Goal: Task Accomplishment & Management: Manage account settings

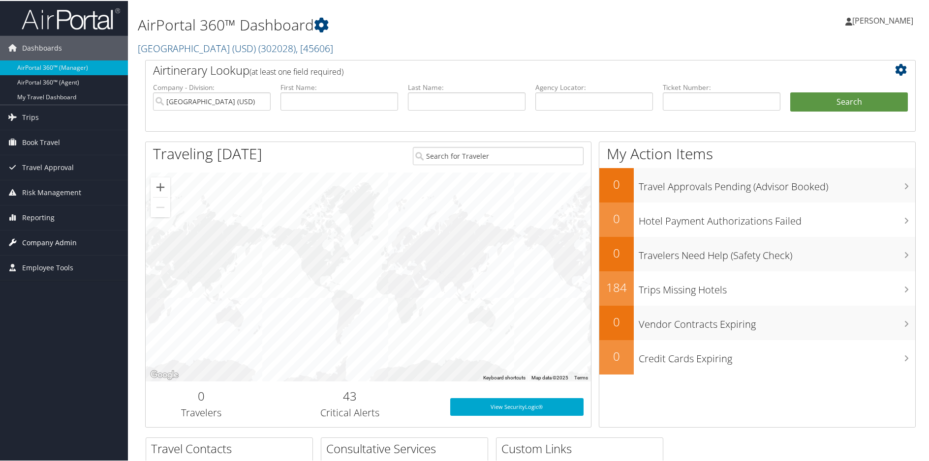
click at [60, 242] on span "Company Admin" at bounding box center [49, 242] width 55 height 25
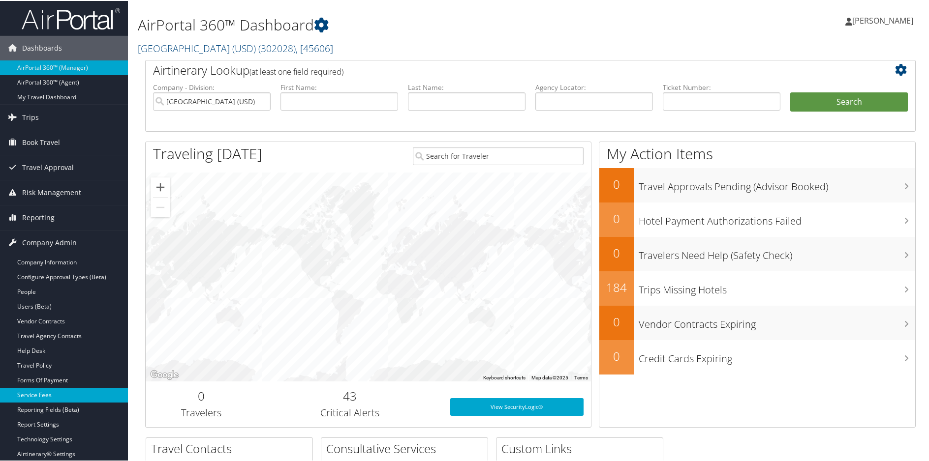
click at [32, 389] on link "Service Fees" at bounding box center [64, 394] width 128 height 15
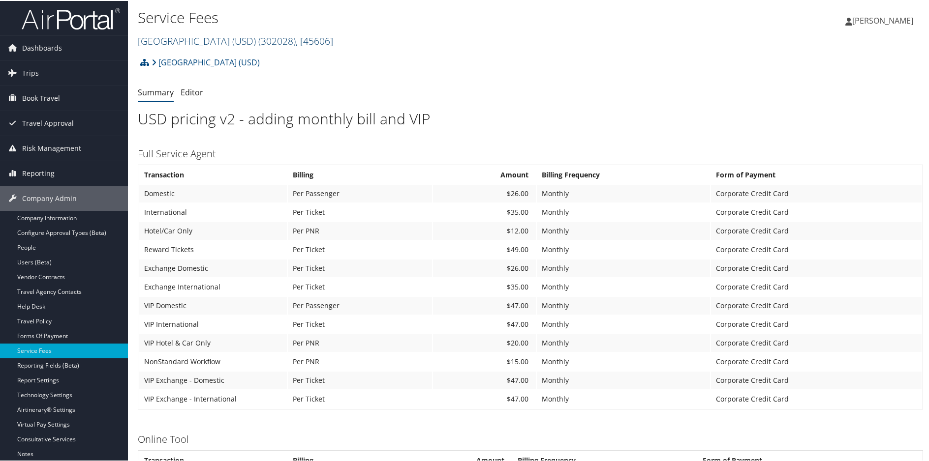
click at [193, 40] on link "University of San Diego (USD) ( 302028 ) , [ 45606 ]" at bounding box center [235, 39] width 195 height 13
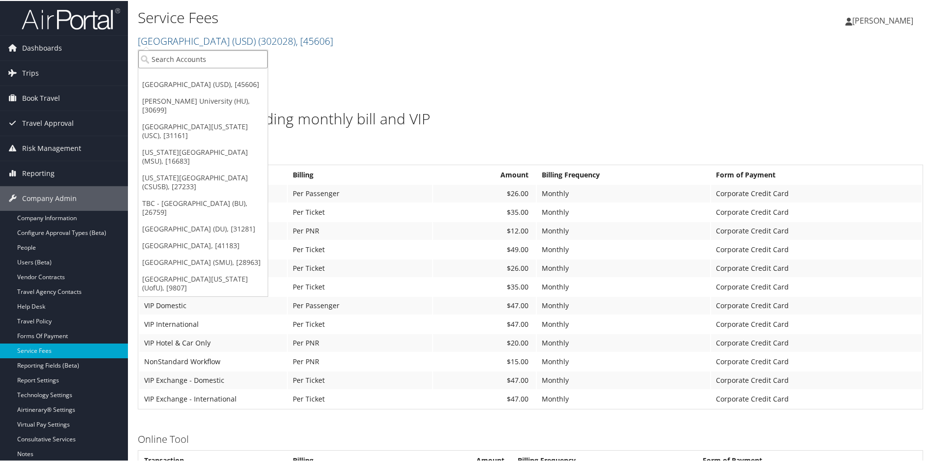
click at [192, 62] on input "search" at bounding box center [202, 58] width 129 height 18
drag, startPoint x: 189, startPoint y: 58, endPoint x: 38, endPoint y: 18, distance: 156.7
click at [38, 18] on div "Dashboards AirPortal 360™ (Manager) AirPortal 360™ (Agent) My Travel Dashboard …" at bounding box center [466, 423] width 933 height 846
type input "state or"
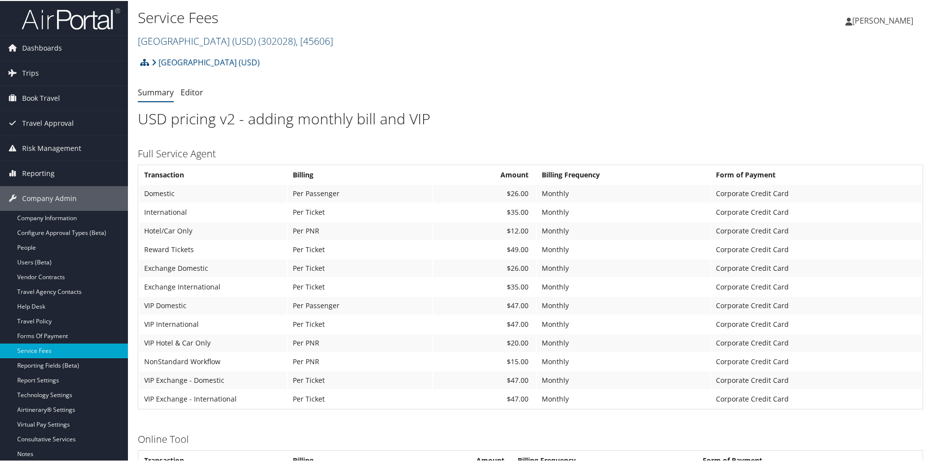
click at [292, 40] on span "( 302028 )" at bounding box center [276, 39] width 37 height 13
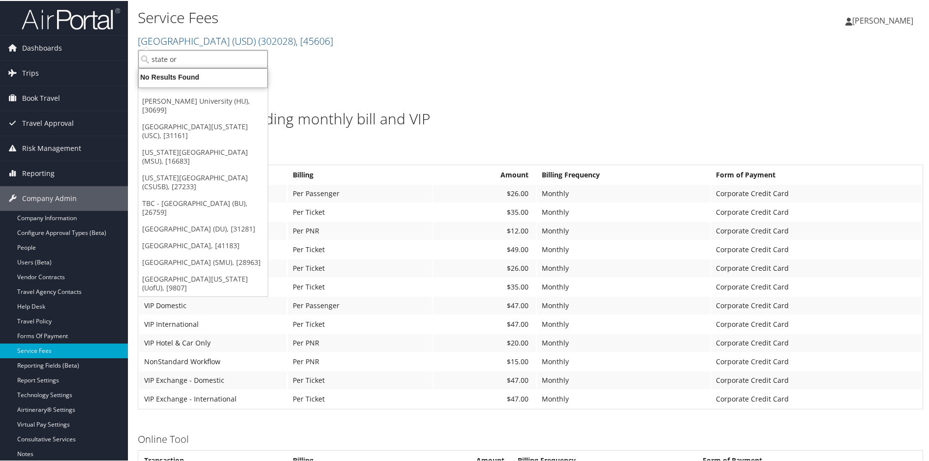
click at [193, 60] on input "state or" at bounding box center [202, 58] width 129 height 18
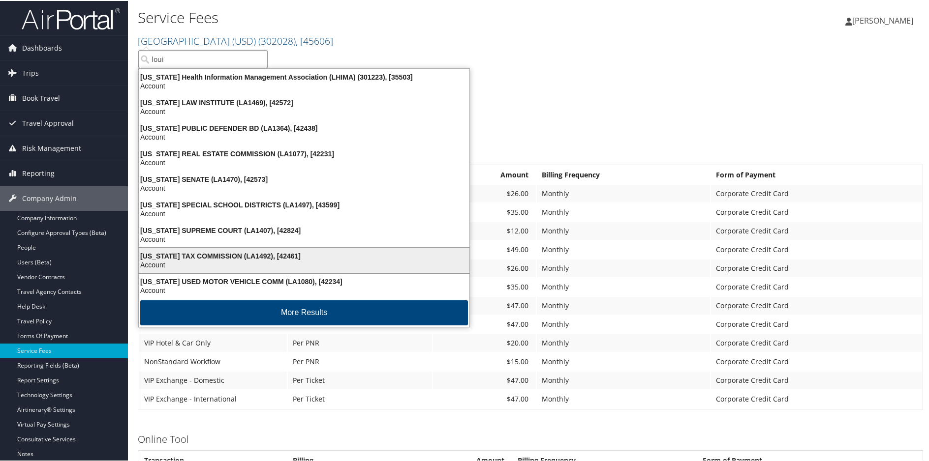
scroll to position [2, 0]
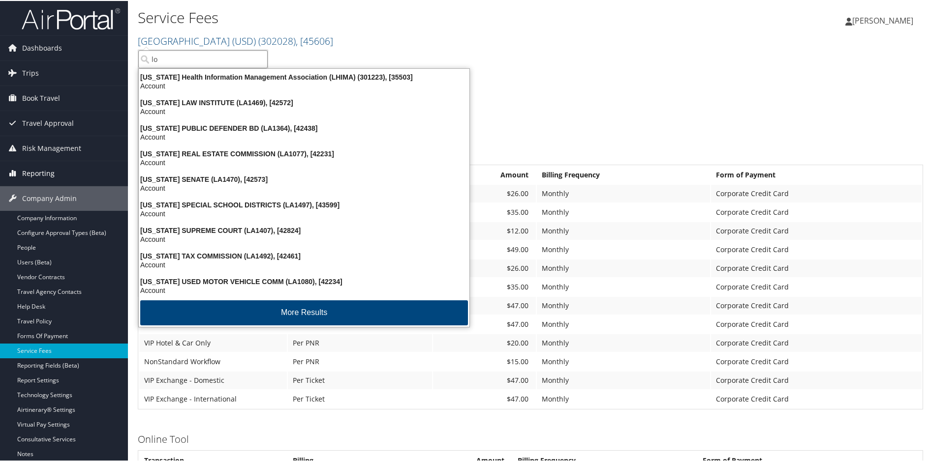
type input "l"
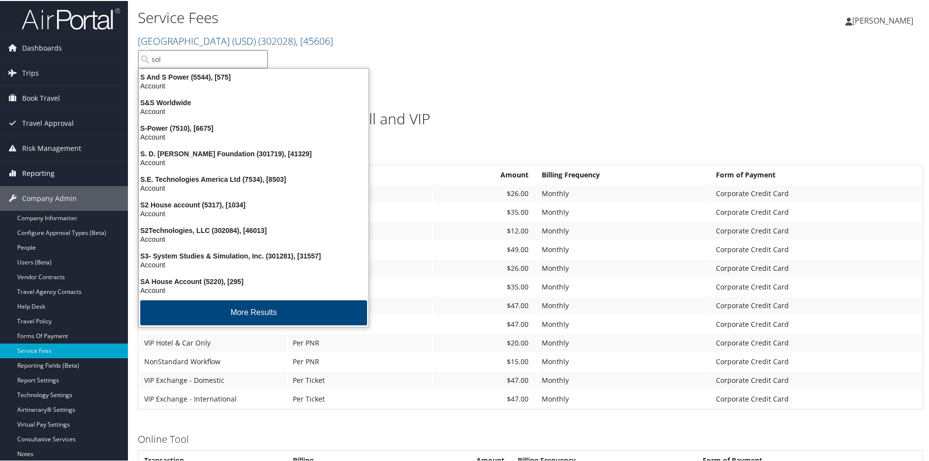
type input "sola"
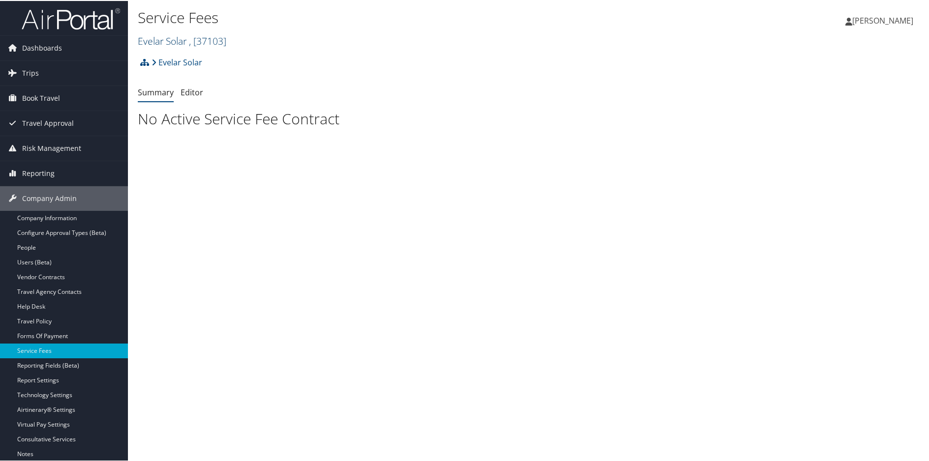
click at [210, 38] on span ", [ 37103 ]" at bounding box center [207, 39] width 37 height 13
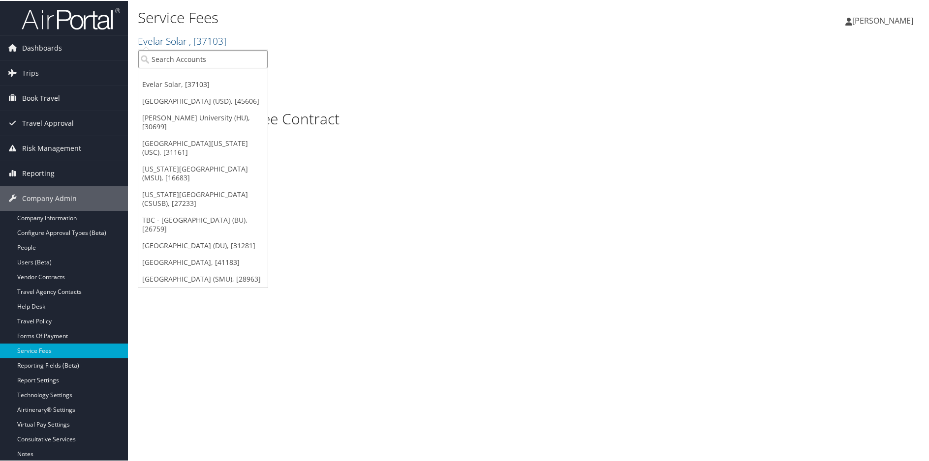
click at [207, 56] on input "search" at bounding box center [202, 58] width 129 height 18
type input "loui"
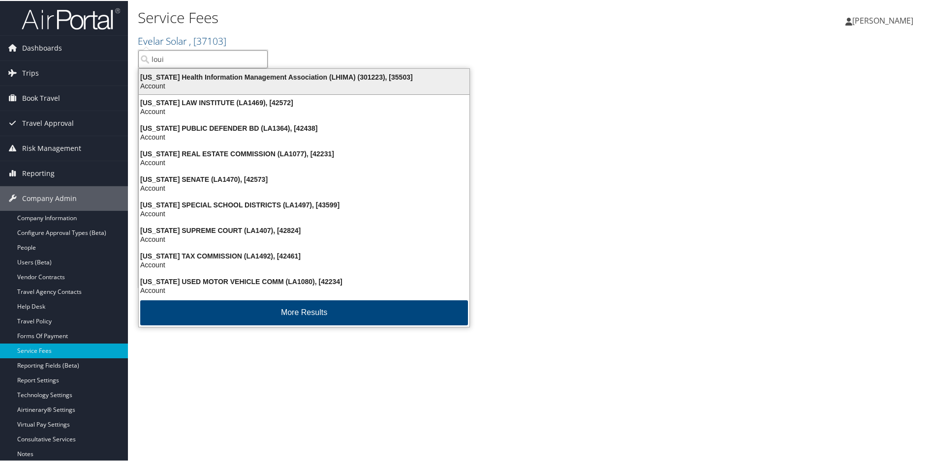
click at [176, 81] on div "Account" at bounding box center [304, 85] width 342 height 9
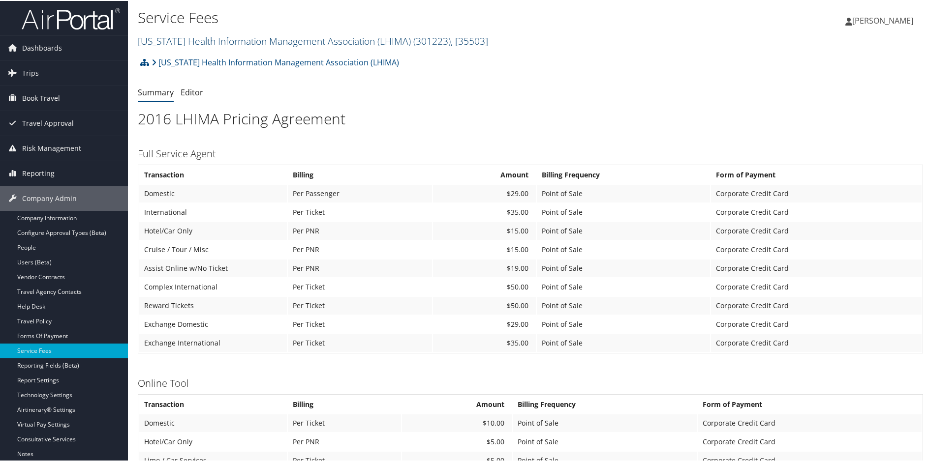
click at [209, 40] on link "Louisiana Health Information Management Association (LHIMA) ( 301223 ) , [ 3550…" at bounding box center [313, 39] width 350 height 13
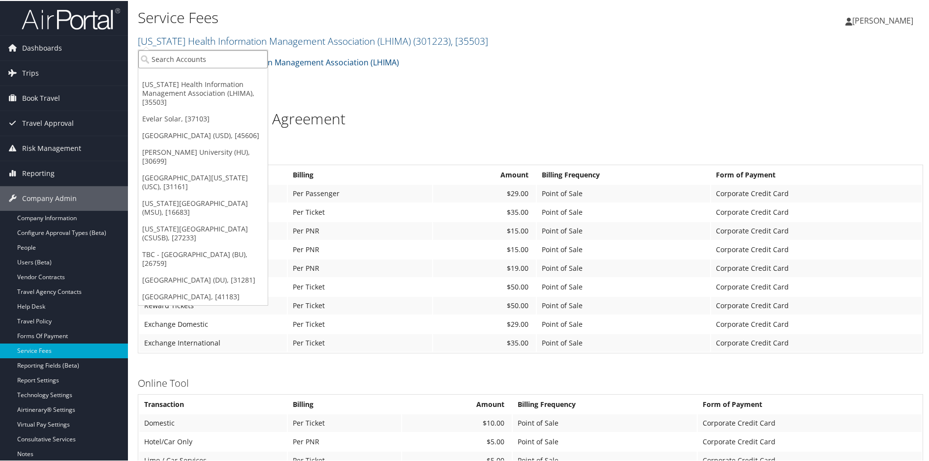
click at [178, 53] on input "search" at bounding box center [202, 58] width 129 height 18
type input "lsu"
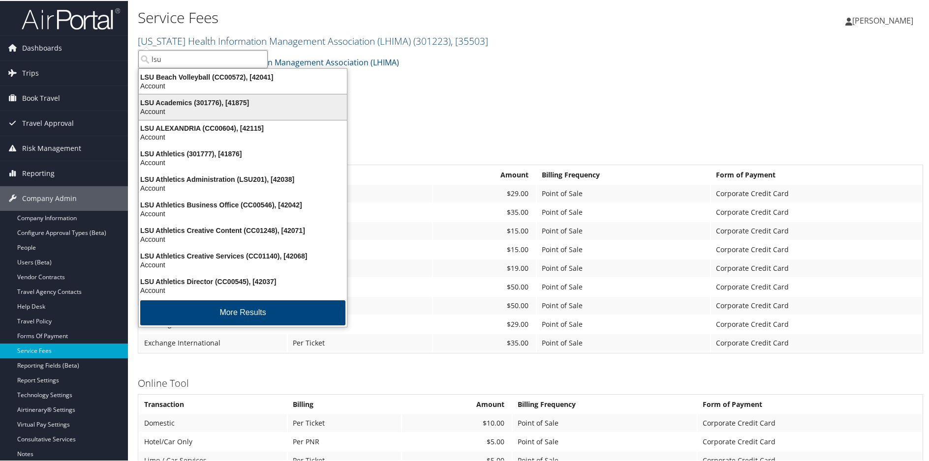
click at [250, 106] on div "Account" at bounding box center [243, 110] width 220 height 9
